Goal: Information Seeking & Learning: Learn about a topic

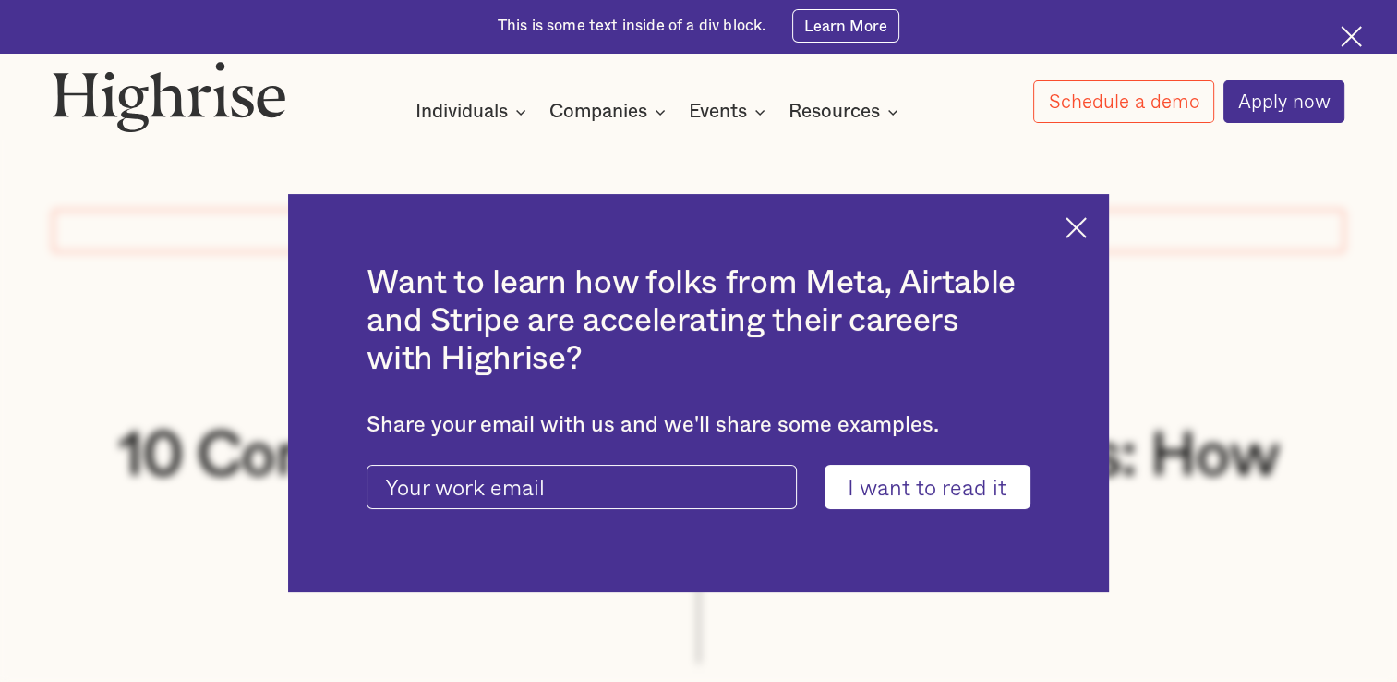
click at [1088, 248] on div "Want to learn how folks from Meta, Airtable and Stripe are accelerating their c…" at bounding box center [698, 393] width 821 height 398
click at [1087, 227] on img at bounding box center [1076, 227] width 21 height 21
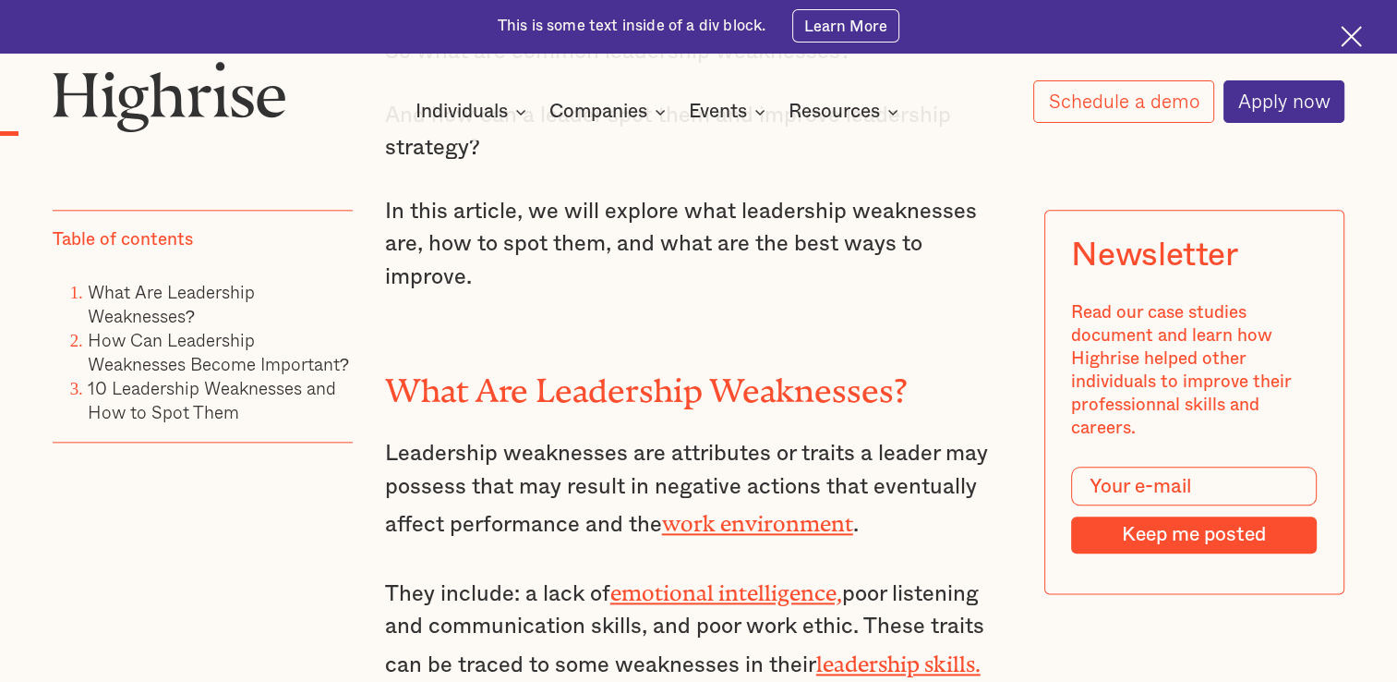
scroll to position [2080, 0]
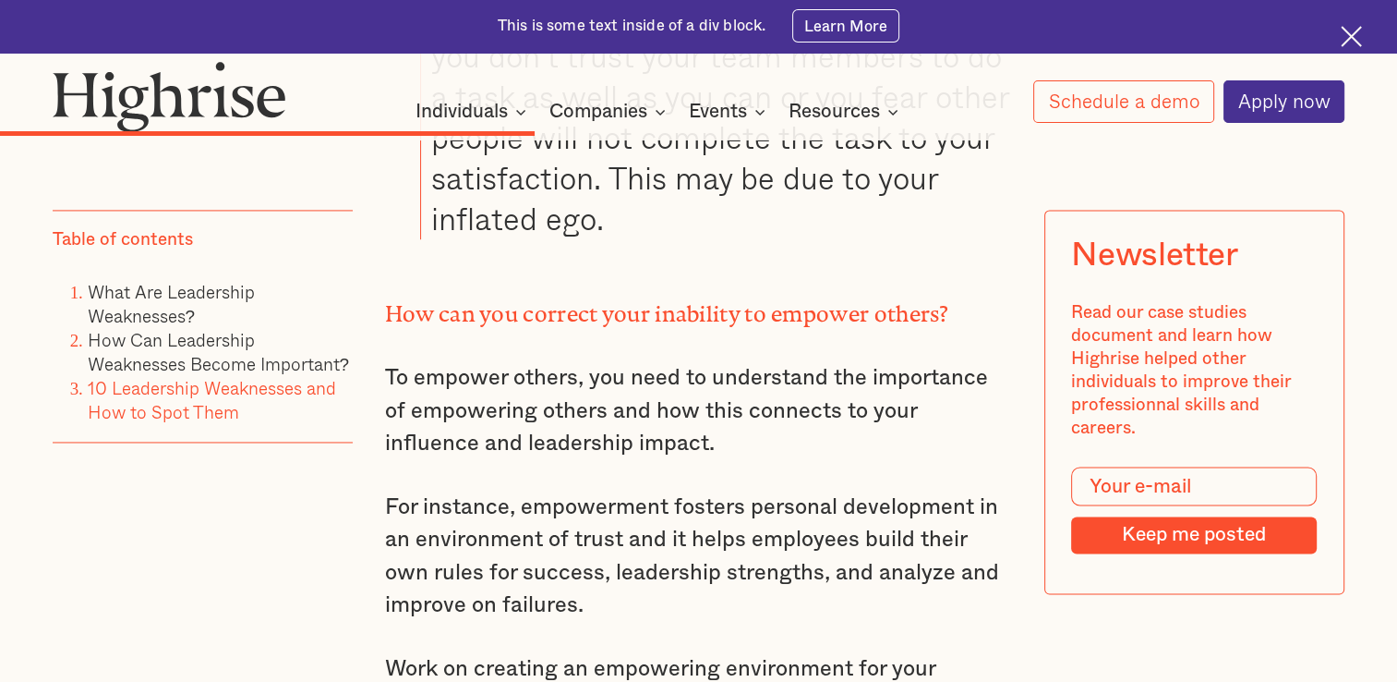
scroll to position [9467, 0]
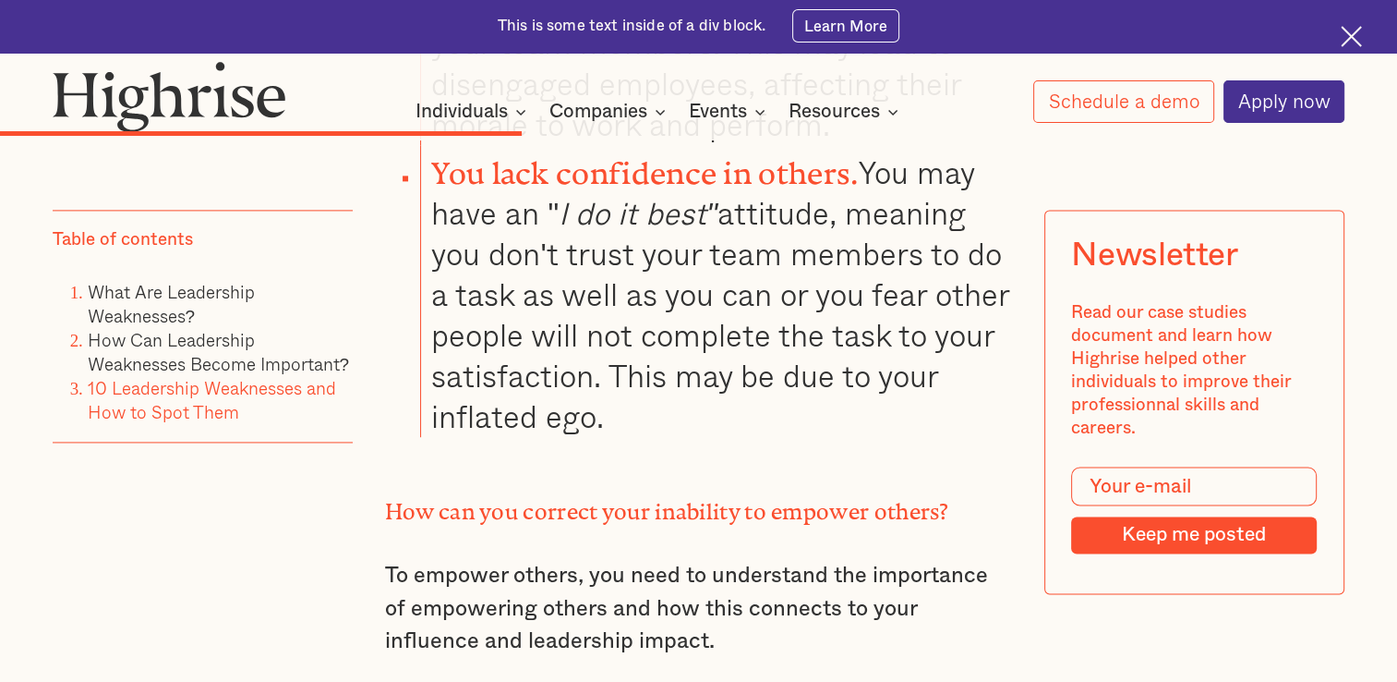
click at [385, 499] on strong "How can you correct your inability to empower others?" at bounding box center [667, 506] width 564 height 14
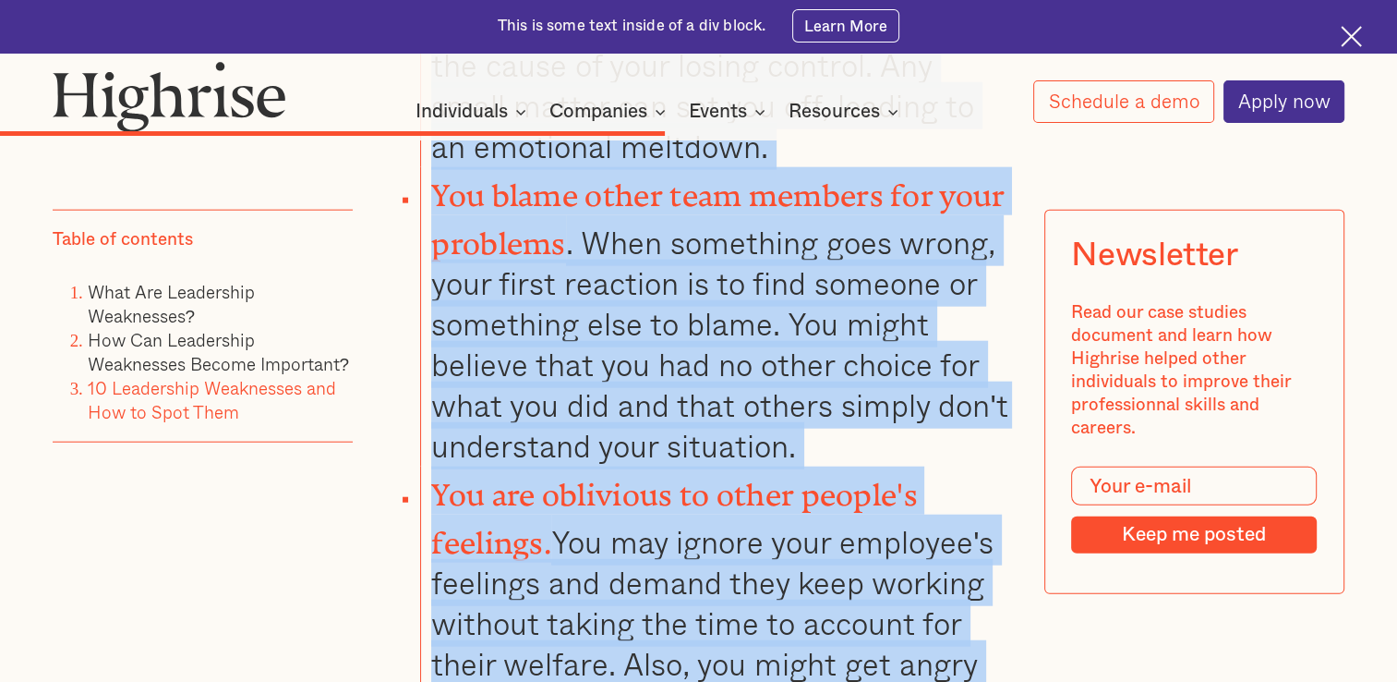
scroll to position [11630, 0]
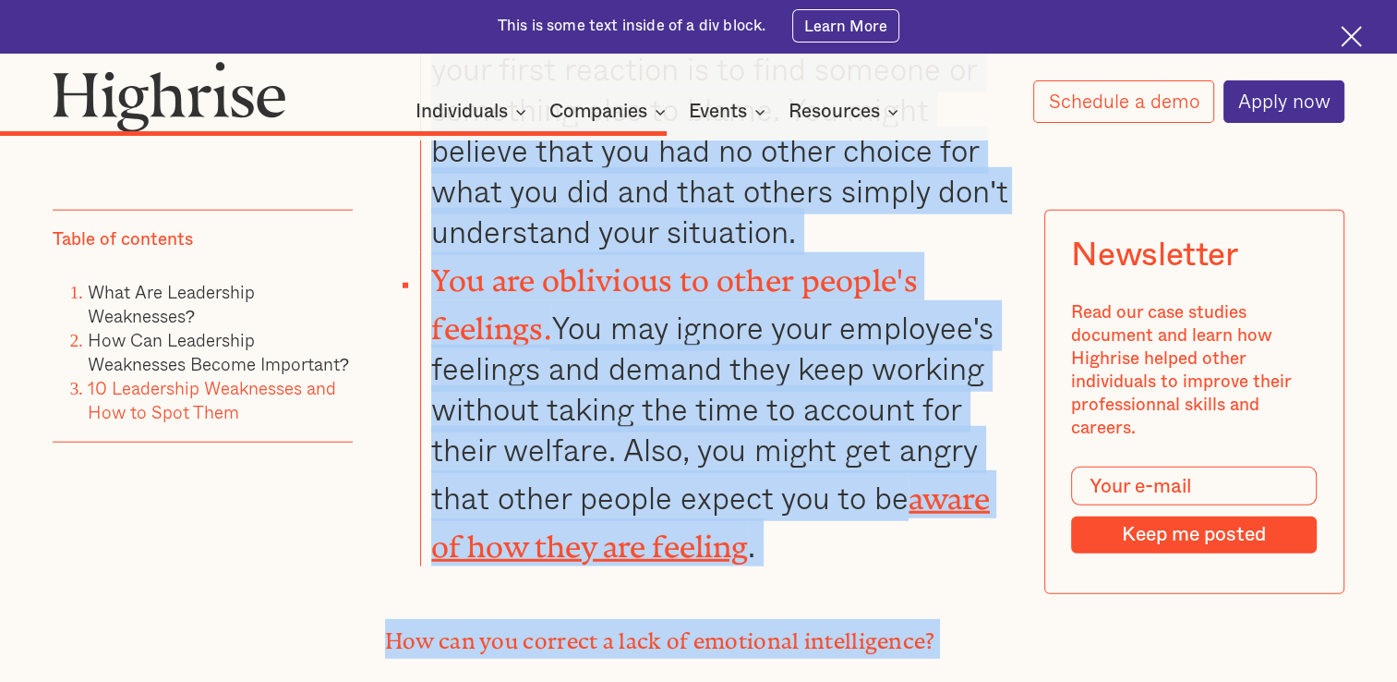
drag, startPoint x: 384, startPoint y: 308, endPoint x: 1009, endPoint y: 661, distance: 717.1
copy div "How can you correct your inability to empower others? To empower others, you ne…"
